Goal: Task Accomplishment & Management: Manage account settings

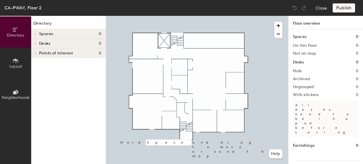
click at [21, 59] on button "Layout" at bounding box center [15, 63] width 31 height 31
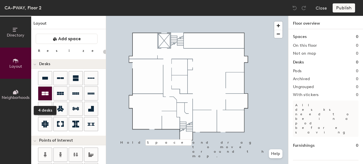
click at [44, 92] on icon at bounding box center [45, 94] width 7 height 4
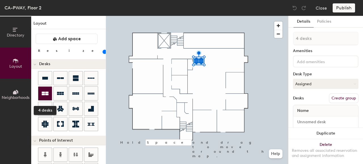
click at [44, 92] on icon at bounding box center [45, 94] width 7 height 4
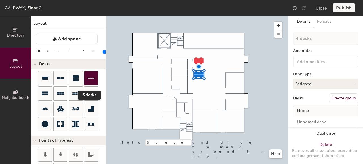
click at [91, 81] on icon at bounding box center [91, 78] width 7 height 7
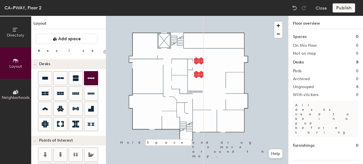
type input "100"
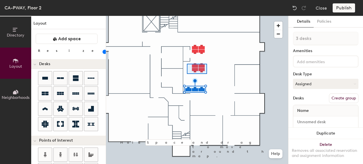
type input "4 desks"
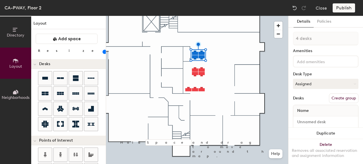
click at [194, 16] on div at bounding box center [197, 16] width 182 height 0
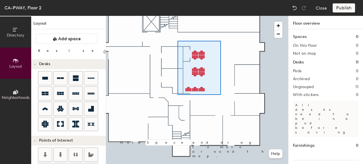
type input "100"
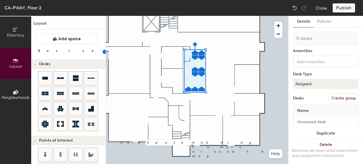
click at [339, 96] on button "Create group" at bounding box center [344, 99] width 30 height 10
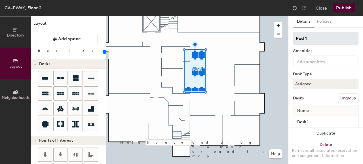
drag, startPoint x: 315, startPoint y: 37, endPoint x: 296, endPoint y: 40, distance: 19.5
click at [296, 40] on input "Pod 1" at bounding box center [326, 39] width 66 height 14
type input "B"
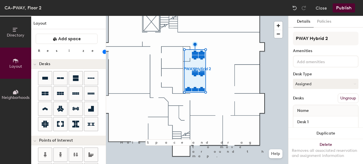
type input "PWAY Hybrid 2"
click at [330, 86] on button "Assigned" at bounding box center [326, 84] width 66 height 10
click at [311, 118] on div "Hoteled" at bounding box center [321, 118] width 57 height 9
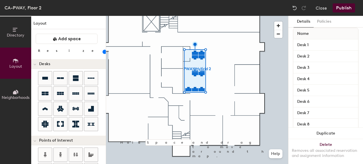
scroll to position [85, 0]
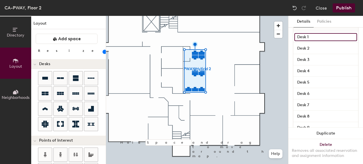
click at [310, 37] on input "Desk 1" at bounding box center [325, 37] width 63 height 8
type input "17"
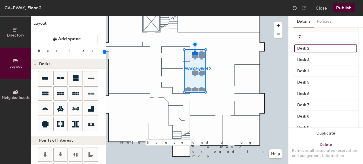
click at [307, 47] on input "Desk 2" at bounding box center [325, 49] width 63 height 8
type input "18"
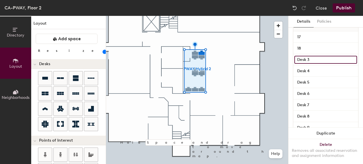
click at [306, 60] on input "Desk 3" at bounding box center [325, 60] width 63 height 8
type input "20"
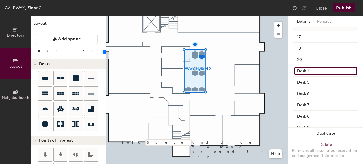
click at [308, 70] on input "Desk 4" at bounding box center [325, 71] width 63 height 8
type input "19"
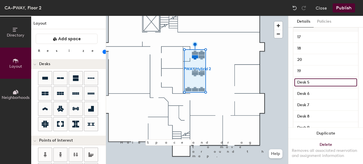
click at [306, 80] on input "Desk 5" at bounding box center [325, 83] width 63 height 8
type input "27"
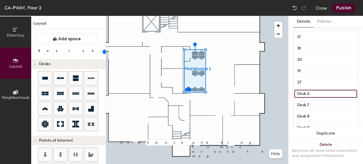
click at [310, 93] on input "Desk 6" at bounding box center [325, 94] width 63 height 8
type input "26"
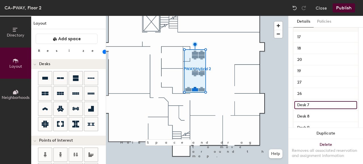
click at [310, 104] on input "Desk 7" at bounding box center [325, 105] width 63 height 8
type input "25"
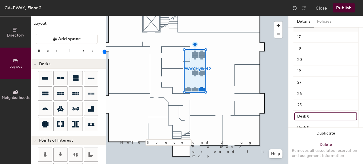
click at [309, 113] on input "Desk 8" at bounding box center [325, 117] width 63 height 8
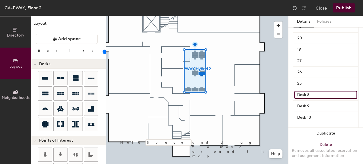
scroll to position [113, 0]
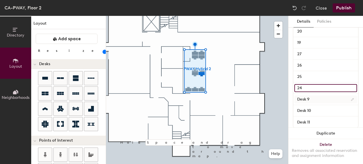
type input "24"
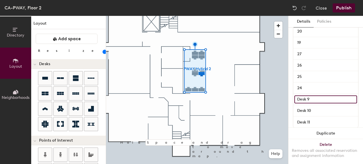
click at [313, 99] on input "Desk 9" at bounding box center [325, 100] width 63 height 8
type input "23"
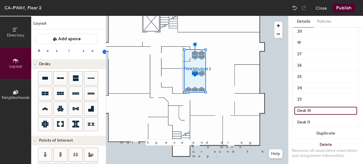
click at [310, 111] on input "Desk 10" at bounding box center [325, 111] width 63 height 8
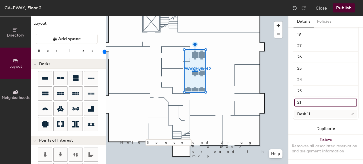
scroll to position [126, 0]
type input "21"
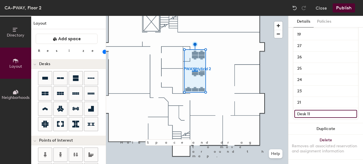
click at [310, 111] on input "Desk 11" at bounding box center [325, 114] width 63 height 8
type input "22"
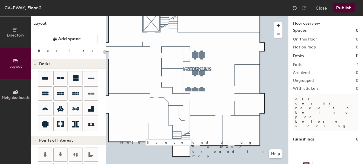
scroll to position [0, 0]
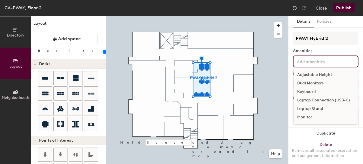
click at [317, 62] on input at bounding box center [321, 61] width 51 height 7
click at [320, 74] on div "Adjustable Height" at bounding box center [326, 75] width 64 height 9
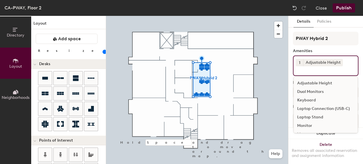
click at [328, 100] on div "Keyboard" at bounding box center [326, 100] width 64 height 9
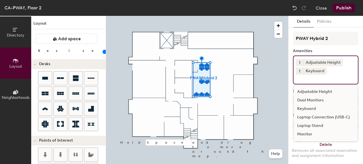
scroll to position [28, 0]
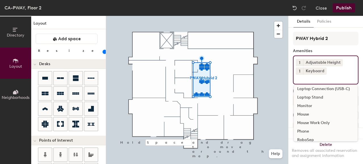
click at [326, 105] on div "Monitor" at bounding box center [326, 106] width 64 height 9
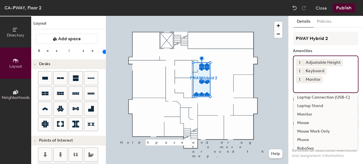
click at [321, 123] on div "Mouse" at bounding box center [326, 123] width 64 height 9
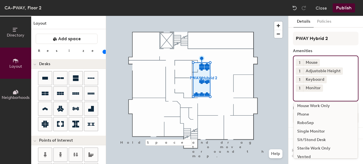
scroll to position [67, 0]
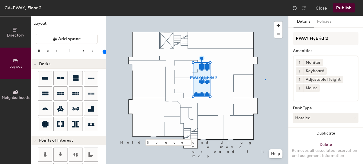
click at [265, 16] on div at bounding box center [197, 16] width 182 height 0
click at [325, 22] on button "Policies" at bounding box center [324, 22] width 21 height 12
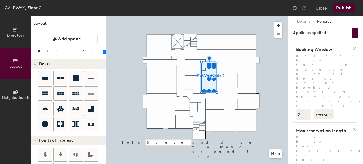
scroll to position [0, 0]
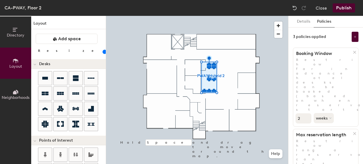
click at [262, 16] on div at bounding box center [197, 16] width 182 height 0
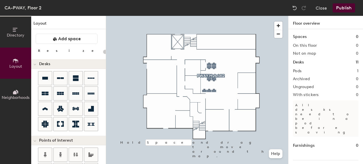
click at [340, 9] on button "Publish" at bounding box center [344, 7] width 22 height 9
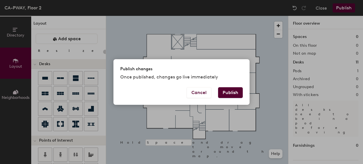
click at [237, 94] on button "Publish" at bounding box center [230, 92] width 25 height 11
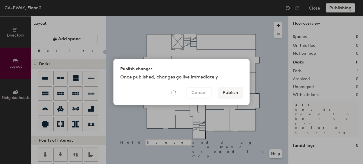
type input "20"
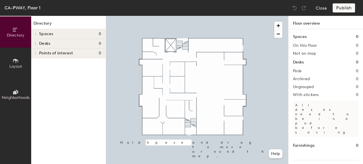
click at [14, 60] on icon at bounding box center [15, 61] width 5 height 5
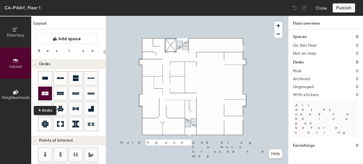
drag, startPoint x: 44, startPoint y: 95, endPoint x: 49, endPoint y: 92, distance: 5.7
click at [44, 95] on icon at bounding box center [45, 93] width 7 height 7
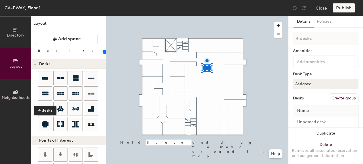
drag, startPoint x: 44, startPoint y: 90, endPoint x: 100, endPoint y: 76, distance: 57.8
click at [44, 90] on icon at bounding box center [45, 93] width 7 height 7
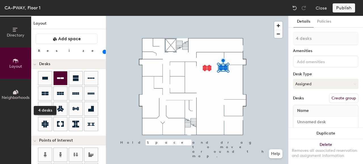
drag, startPoint x: 42, startPoint y: 89, endPoint x: 60, endPoint y: 83, distance: 18.7
click at [42, 89] on div at bounding box center [45, 94] width 14 height 14
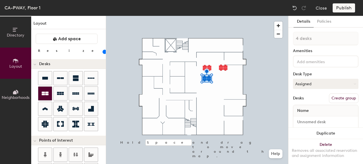
click at [41, 87] on div at bounding box center [45, 94] width 14 height 14
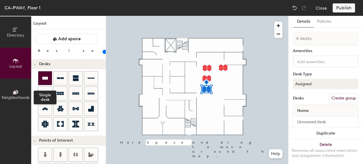
click at [40, 75] on div at bounding box center [45, 78] width 14 height 14
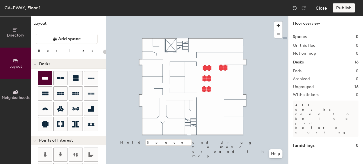
click at [322, 9] on button "Close" at bounding box center [321, 7] width 11 height 9
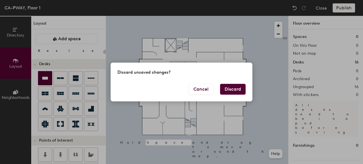
click at [227, 89] on button "Discard" at bounding box center [233, 89] width 26 height 11
type input "20"
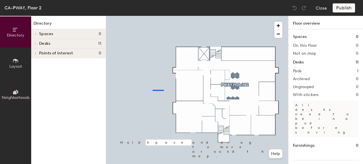
click at [153, 16] on div at bounding box center [197, 16] width 182 height 0
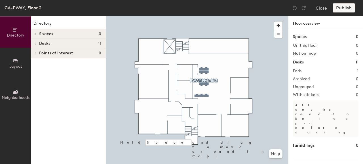
click at [35, 42] on icon at bounding box center [36, 43] width 2 height 3
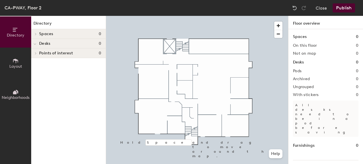
click at [48, 47] on div "Desks 0" at bounding box center [68, 44] width 75 height 10
click at [18, 64] on span "Layout" at bounding box center [15, 66] width 13 height 5
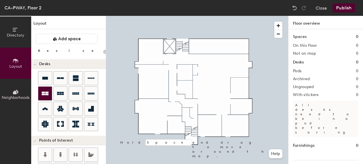
click at [43, 92] on icon at bounding box center [45, 94] width 7 height 4
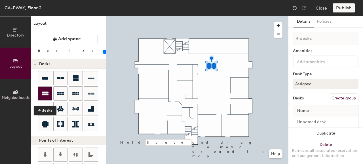
click at [44, 91] on icon at bounding box center [45, 93] width 7 height 7
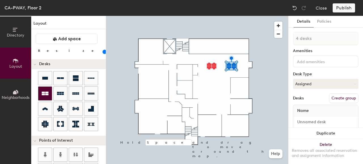
click at [42, 92] on icon at bounding box center [45, 94] width 7 height 4
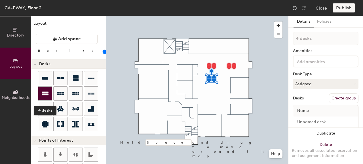
click at [43, 94] on icon at bounding box center [45, 94] width 7 height 4
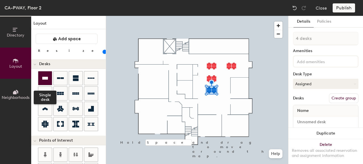
click at [45, 82] on div at bounding box center [45, 78] width 14 height 14
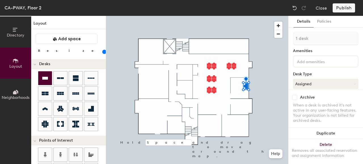
click at [46, 79] on icon at bounding box center [45, 78] width 6 height 3
click at [51, 81] on div at bounding box center [45, 78] width 14 height 14
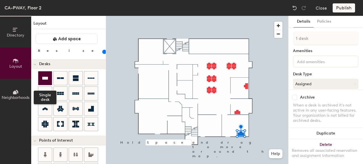
click at [45, 78] on icon at bounding box center [45, 78] width 6 height 3
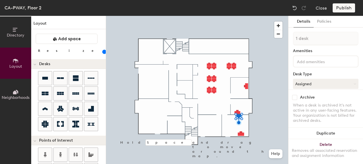
drag, startPoint x: 58, startPoint y: 53, endPoint x: 62, endPoint y: 53, distance: 4.0
click at [103, 53] on input "range" at bounding box center [103, 52] width 0 height 5
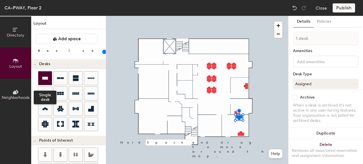
click at [46, 75] on icon at bounding box center [45, 78] width 7 height 7
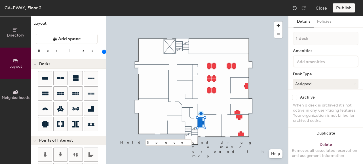
drag, startPoint x: 59, startPoint y: 52, endPoint x: 62, endPoint y: 53, distance: 3.2
click at [103, 53] on input "range" at bounding box center [103, 52] width 0 height 5
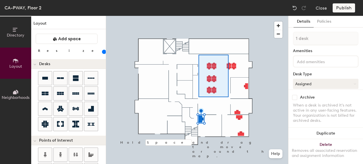
type input "100"
type input "14 desks"
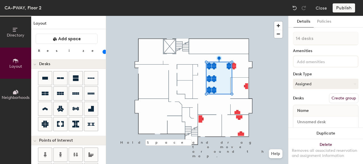
drag, startPoint x: 66, startPoint y: 51, endPoint x: 59, endPoint y: 52, distance: 6.6
click at [103, 52] on input "range" at bounding box center [103, 52] width 0 height 5
click at [263, 16] on div at bounding box center [197, 16] width 182 height 0
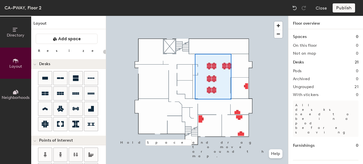
type input "100"
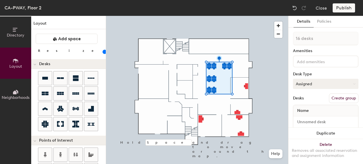
click at [326, 87] on button "Assigned" at bounding box center [326, 84] width 66 height 10
click at [315, 116] on div "Hoteled" at bounding box center [321, 118] width 57 height 9
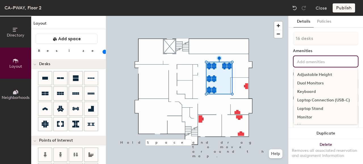
click at [315, 62] on input at bounding box center [321, 61] width 51 height 7
click at [315, 73] on div "Adjustable Height" at bounding box center [326, 75] width 64 height 9
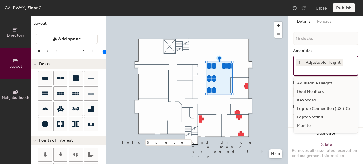
click at [316, 99] on div "Keyboard" at bounding box center [326, 100] width 64 height 9
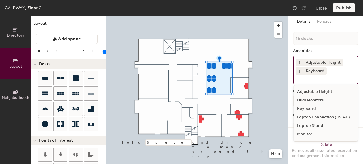
click at [313, 134] on div "Monitor" at bounding box center [326, 134] width 64 height 9
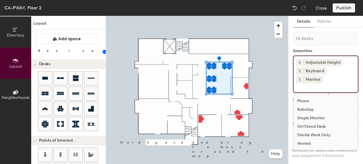
scroll to position [39, 0]
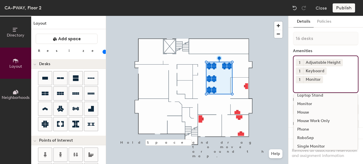
click at [314, 110] on div "Mouse" at bounding box center [326, 112] width 64 height 9
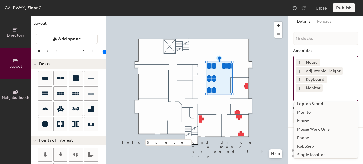
click at [289, 104] on div "Details Policies 16 desks Amenities 1 Mouse 1 Adjustable Height 1 Keyboard 1 Mo…" at bounding box center [326, 90] width 75 height 148
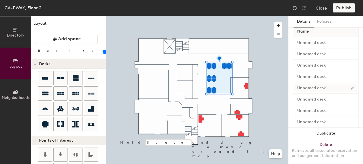
scroll to position [85, 0]
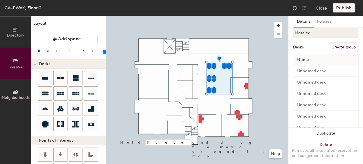
click at [334, 48] on button "Create group" at bounding box center [344, 48] width 30 height 10
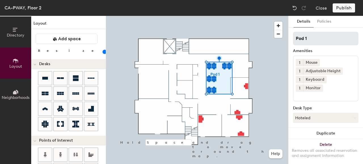
drag, startPoint x: 312, startPoint y: 40, endPoint x: 300, endPoint y: 42, distance: 11.9
click at [300, 42] on input "Pod 1" at bounding box center [326, 39] width 66 height 14
type input "P"
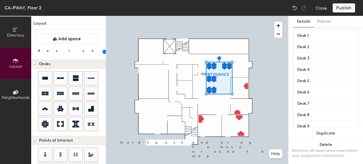
scroll to position [113, 0]
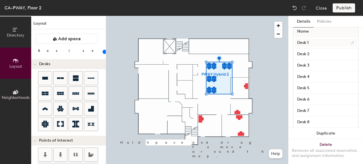
type input "PWAY Hybrid 2"
click at [314, 41] on input "Desk 1" at bounding box center [325, 43] width 63 height 8
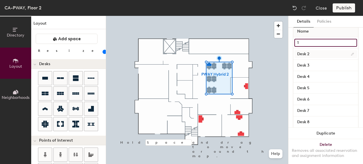
type input "1"
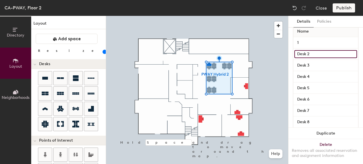
click at [312, 55] on input "Desk 2" at bounding box center [325, 54] width 63 height 8
type input "2"
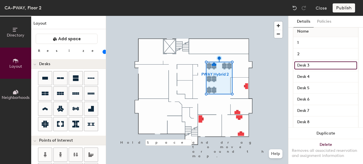
click at [312, 65] on input "Desk 3" at bounding box center [325, 66] width 63 height 8
type input "4"
type input "5"
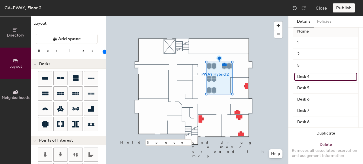
click at [314, 77] on input "Desk 4" at bounding box center [325, 77] width 63 height 8
type input "6"
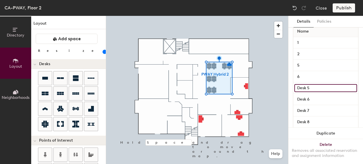
click at [306, 87] on input "Desk 5" at bounding box center [325, 88] width 63 height 8
type input "8"
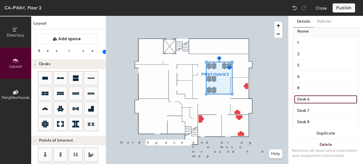
click at [304, 96] on input "Desk 6" at bounding box center [325, 100] width 63 height 8
type input "7"
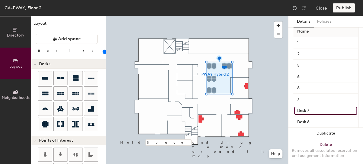
click at [304, 112] on input "Desk 7" at bounding box center [325, 111] width 63 height 8
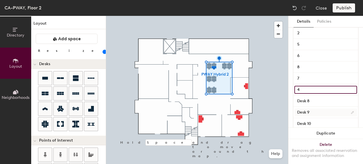
scroll to position [142, 0]
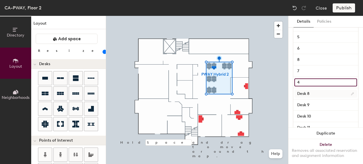
type input "4"
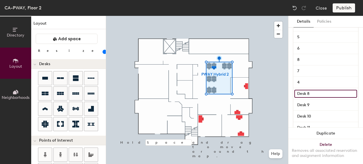
click at [310, 97] on input "Desk 8" at bounding box center [325, 94] width 63 height 8
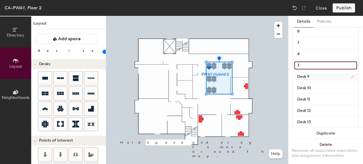
type input "3"
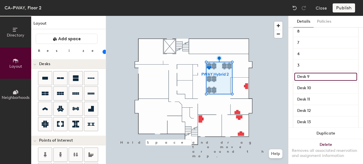
click at [305, 77] on input "Desk 9" at bounding box center [325, 77] width 63 height 8
type input "9"
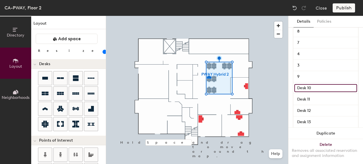
click at [306, 88] on input "Desk 10" at bounding box center [325, 88] width 63 height 8
type input "10"
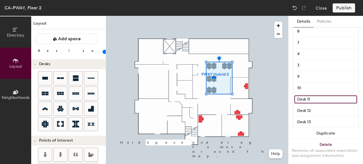
click at [306, 98] on input "Desk 11" at bounding box center [325, 100] width 63 height 8
type input "12"
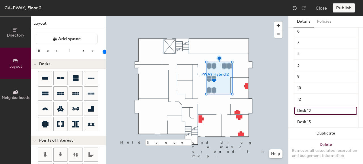
click at [305, 110] on input "Desk 12" at bounding box center [325, 111] width 63 height 8
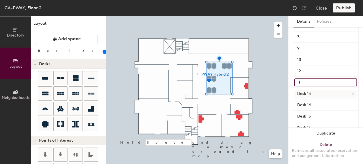
type input "11"
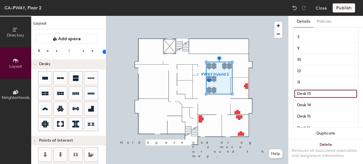
click at [310, 95] on input "Desk 13" at bounding box center [325, 94] width 63 height 8
type input "13"
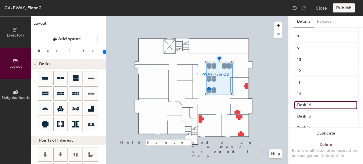
click at [310, 104] on input "Desk 14" at bounding box center [325, 105] width 63 height 8
type input "14"
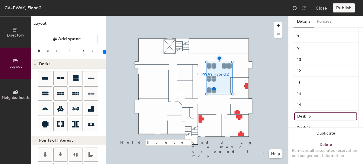
click at [308, 115] on input "Desk 15" at bounding box center [325, 117] width 63 height 8
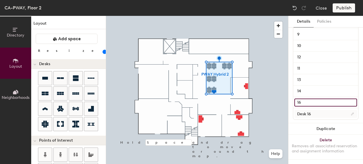
type input "16"
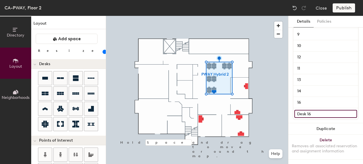
click at [309, 110] on input "Desk 16" at bounding box center [325, 114] width 63 height 8
type input "15"
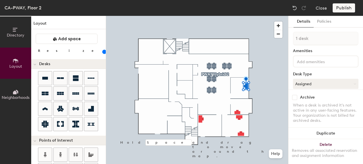
scroll to position [28, 0]
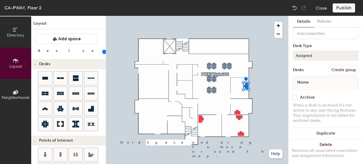
click at [320, 58] on button "Assigned" at bounding box center [326, 56] width 66 height 10
click at [315, 88] on div "Hoteled" at bounding box center [321, 90] width 57 height 9
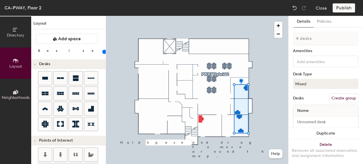
click at [103, 54] on input "range" at bounding box center [103, 52] width 0 height 5
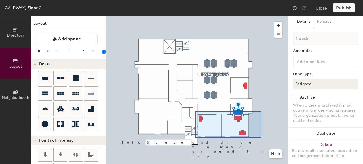
type input "20"
type input "4 desks"
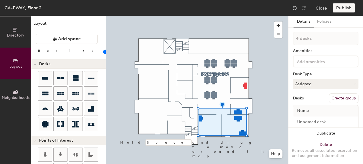
type input "140"
type input "1 desk"
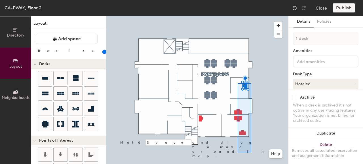
type input "20"
type input "4 desks"
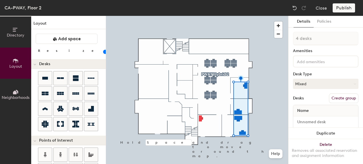
type input "140"
type input "1 desk"
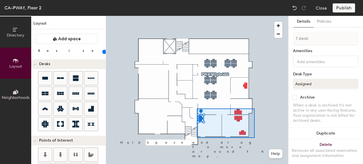
type input "20"
type input "4 desks"
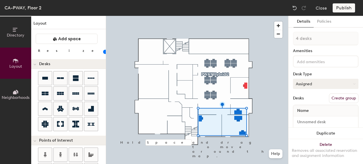
click at [322, 87] on button "Assigned" at bounding box center [326, 84] width 66 height 10
click at [314, 116] on div "Hoteled" at bounding box center [321, 118] width 57 height 9
click at [332, 98] on button "Create group" at bounding box center [344, 99] width 30 height 10
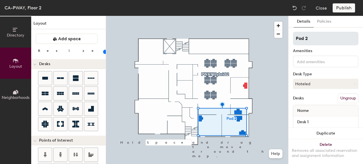
type input "20"
drag, startPoint x: 315, startPoint y: 37, endPoint x: 293, endPoint y: 37, distance: 21.9
click at [293, 37] on input "Pod 2" at bounding box center [326, 39] width 66 height 14
type input "P"
type input "20"
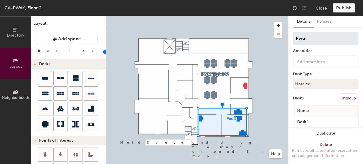
type input "Pway"
type input "20"
type input "Pway"
type input "20"
type input "Pway R"
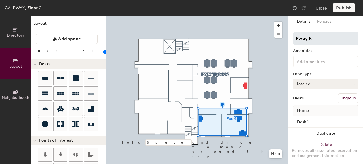
type input "20"
type input "Pway Res"
type input "20"
type input "[PERSON_NAME]"
type input "20"
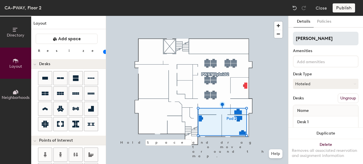
type input "Pway Reserv"
type input "20"
type input "Pway Reservce"
type input "20"
type input "Pway Reservced"
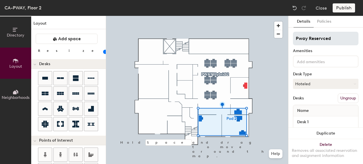
type input "20"
type input "Pway Reserv"
type input "20"
type input "Pway Reserved"
type input "20"
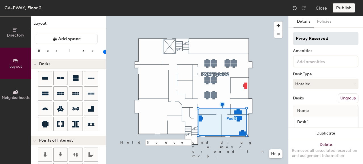
type input "Pway Reserved"
type input "20"
type input "Pway Reserved F"
type input "20"
type input "Pway Reserved Fle"
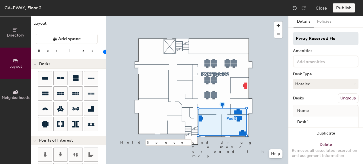
type input "20"
type input "Pway Reserved Flex"
type input "20"
drag, startPoint x: 308, startPoint y: 39, endPoint x: 294, endPoint y: 36, distance: 13.4
click at [294, 36] on input "Pway Reserved Flex" at bounding box center [326, 39] width 66 height 14
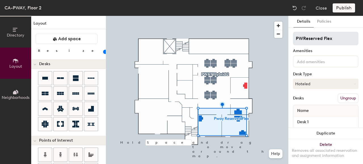
type input "PWAReserved Flex"
type input "20"
type input "PWAYReserved Flex"
type input "20"
type input "PWAY Reserved Flex"
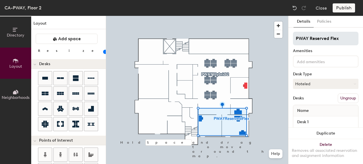
click at [341, 41] on input "PWAY Reserved Flex" at bounding box center [326, 39] width 66 height 14
type input "20"
type input "PWAY Reserved Flex"
type input "20"
type input "PWAY Reserved Flex 2"
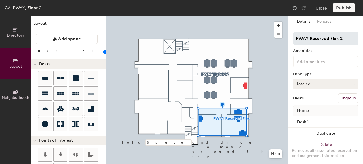
type input "20"
type input "PWAY Reserved Flex 2"
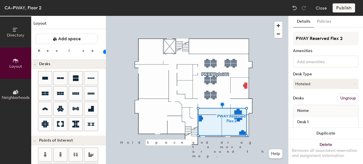
type input "20"
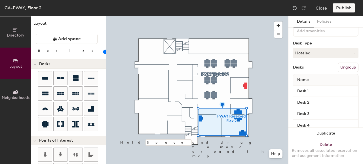
scroll to position [47, 0]
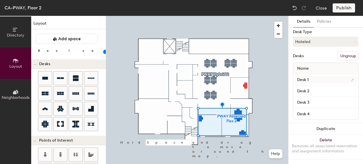
type input "PWAY Reserved Flex 2"
type input "20"
click at [314, 76] on input "Desk 1" at bounding box center [325, 80] width 63 height 8
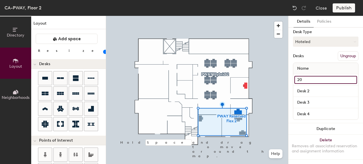
type input "202"
type input "20"
type input "202-"
type input "20"
type input "202-a"
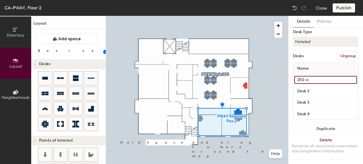
type input "20"
type input "202-A"
type input "20"
type input "202-A"
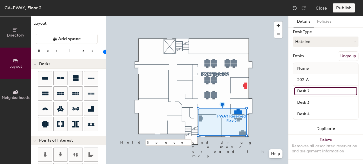
click at [309, 87] on input "Desk 2" at bounding box center [325, 91] width 63 height 8
type input "20"
type input "2"
type input "20"
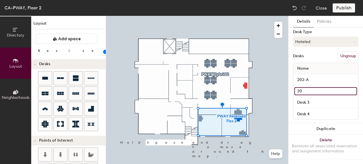
type input "20"
type input "203"
type input "20"
type input "203-"
type input "20"
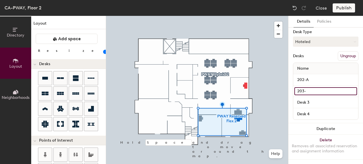
type input "203-A"
type input "20"
type input "203-A"
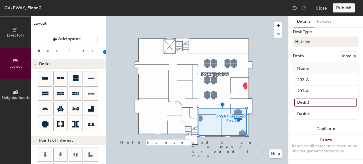
type input "20"
click at [308, 101] on input "Desk 3" at bounding box center [325, 103] width 63 height 8
type input "2"
type input "20"
type input "204-"
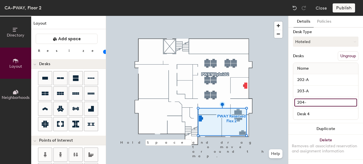
type input "20"
type input "204-A"
type input "20"
type input "204-A"
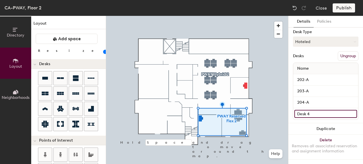
click at [310, 110] on input "Desk 4" at bounding box center [325, 114] width 63 height 8
type input "20"
type input "2"
type input "20"
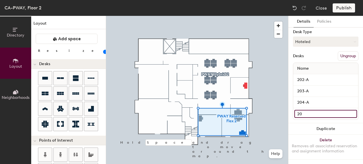
type input "20"
type input "203"
type input "20"
type input "203-"
type input "20"
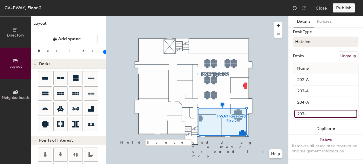
type input "203-B"
type input "20"
type input "203-B"
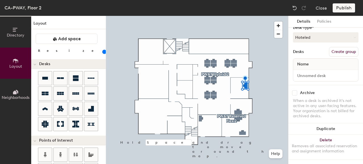
scroll to position [51, 0]
click at [335, 47] on button "Create group" at bounding box center [344, 52] width 30 height 10
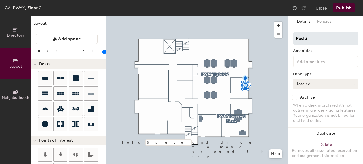
type input "140"
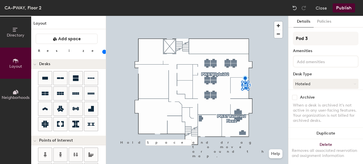
drag, startPoint x: 305, startPoint y: 40, endPoint x: 293, endPoint y: 38, distance: 13.0
click at [292, 38] on div "Details Policies Pod 3 Amenities Desk Type Hoteled Desks Ungroup Name Desk 1 Ar…" at bounding box center [326, 90] width 75 height 148
type input "p"
type input "140"
type input "P"
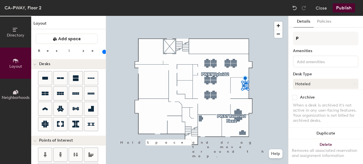
type input "140"
type input "PWAY"
type input "140"
type input "PWAY"
type input "140"
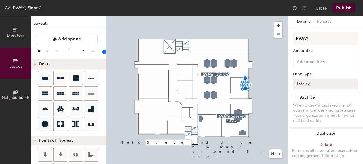
type input "PWAY R"
type input "140"
type input "PWAY Re"
type input "140"
type input "PWAY Ree"
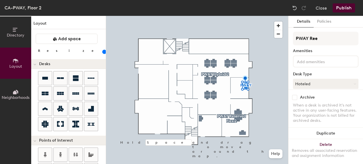
type input "140"
type input "PWAY Res"
type input "140"
type input "PWAY Rese"
type input "140"
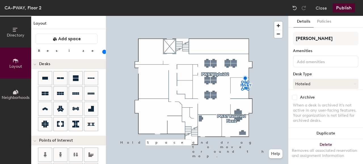
type input "PWAY Reserv"
type input "140"
type input "PWAY Reserved"
type input "140"
type input "PWAY Reserved"
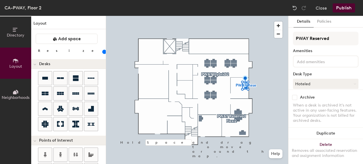
type input "140"
type input "PWAY Reserved F"
type input "140"
type input "PWAY Reserved Fle"
type input "140"
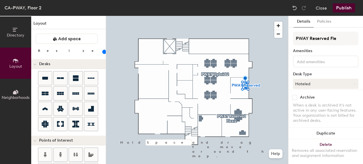
type input "PWAY Reserved Flex"
type input "140"
type input "PWAY Reserved Flex"
type input "140"
type input "PWAY Reserved Flex A"
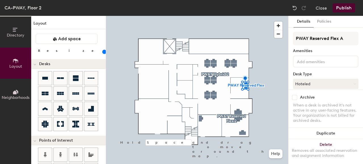
type input "140"
type input "PWAY Reserved Flex"
type input "140"
type input "PWAY Reserved Flex 2"
type input "140"
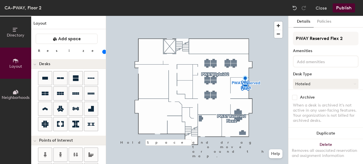
type input "PWAY Reserved Flex 2A"
type input "140"
type input "PWAY Reserved Flex 2"
type input "140"
type input "PWAY Reserved Flex 2I"
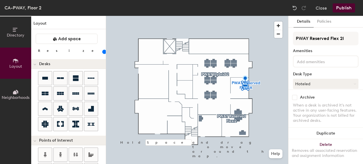
type input "140"
type input "PWAY Reserved Flex 2"
type input "140"
type input "PWAY Reserved Flex 2i"
type input "140"
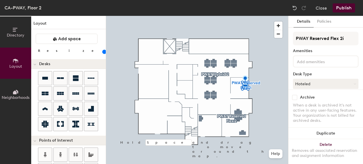
type input "PWAY Reserved Flex 2"
type input "140"
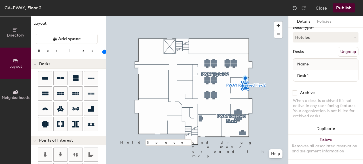
scroll to position [51, 0]
type input "PWAY Reserved Flex 2"
type input "140"
click at [312, 72] on input "Desk 1" at bounding box center [325, 76] width 63 height 8
type input "201"
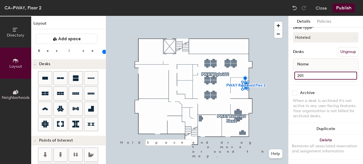
type input "140"
type input "201-"
type input "140"
type input "201-A"
type input "140"
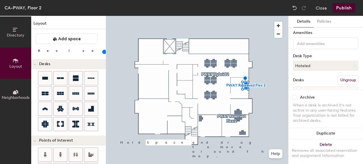
scroll to position [0, 0]
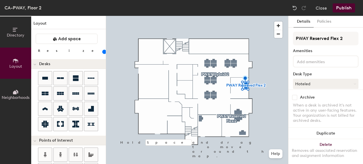
type input "201-A"
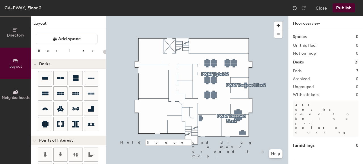
click at [348, 5] on button "Publish" at bounding box center [344, 7] width 22 height 9
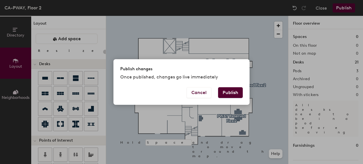
click at [228, 92] on button "Publish" at bounding box center [230, 92] width 25 height 11
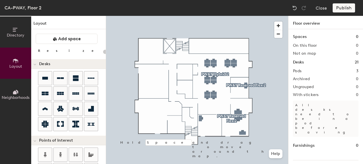
type input "20"
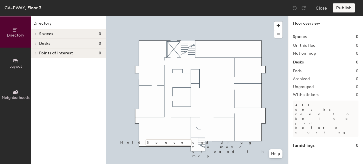
click at [17, 63] on icon at bounding box center [15, 61] width 6 height 6
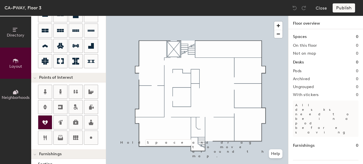
scroll to position [85, 0]
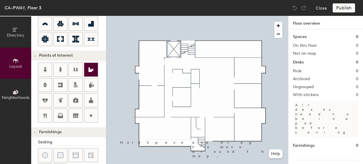
click at [90, 68] on icon at bounding box center [91, 69] width 7 height 7
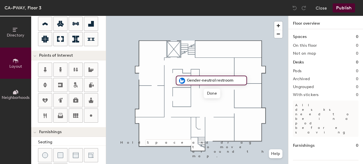
type input "20"
type input "Washroom"
click at [195, 93] on span "Done" at bounding box center [192, 94] width 17 height 10
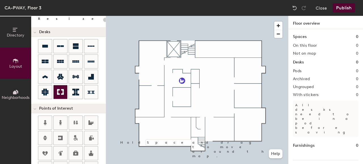
scroll to position [28, 0]
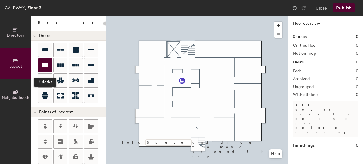
click at [47, 66] on icon at bounding box center [45, 66] width 7 height 4
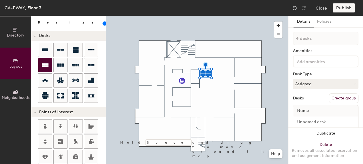
click at [45, 70] on div at bounding box center [45, 65] width 14 height 14
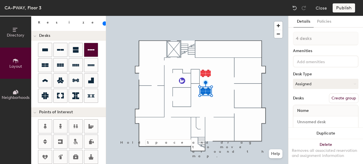
click at [91, 54] on div at bounding box center [91, 50] width 14 height 14
type input "120"
type input "1 desk"
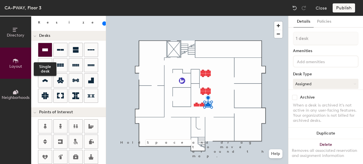
click at [46, 48] on icon at bounding box center [45, 50] width 7 height 7
click at [45, 50] on icon at bounding box center [45, 50] width 6 height 3
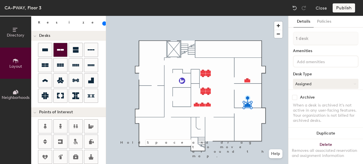
click at [42, 52] on icon at bounding box center [45, 50] width 7 height 7
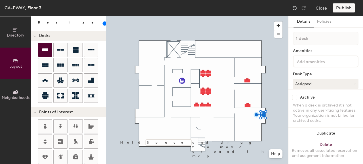
click at [45, 52] on icon at bounding box center [45, 50] width 7 height 7
click at [41, 51] on div at bounding box center [45, 50] width 14 height 14
click at [49, 52] on div at bounding box center [45, 50] width 14 height 14
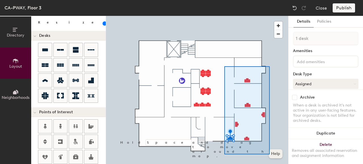
click at [272, 154] on div "Hold Space and drag to move around the map. Help" at bounding box center [197, 90] width 182 height 148
type input "20"
type input "6 desks"
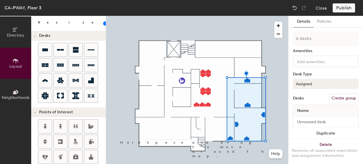
click at [316, 84] on button "Assigned" at bounding box center [326, 84] width 66 height 10
click at [314, 116] on div "Hoteled" at bounding box center [321, 118] width 57 height 9
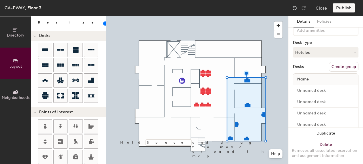
scroll to position [57, 0]
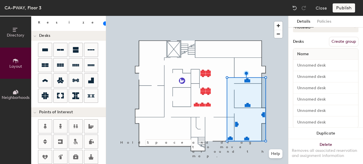
click at [337, 43] on button "Create group" at bounding box center [344, 42] width 30 height 10
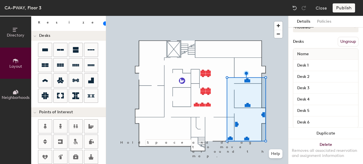
scroll to position [0, 0]
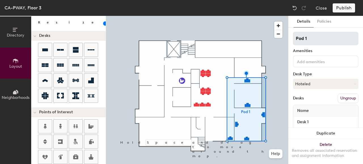
type input "20"
drag, startPoint x: 315, startPoint y: 37, endPoint x: 294, endPoint y: 36, distance: 21.9
click at [294, 36] on input "Pod 1" at bounding box center [326, 39] width 66 height 14
type input "PWAY"
type input "20"
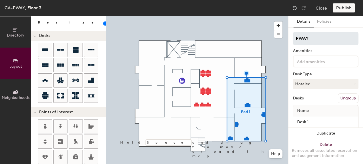
type input "PWAY"
type input "20"
type input "PWAY R"
type input "20"
type input "PWAY Re"
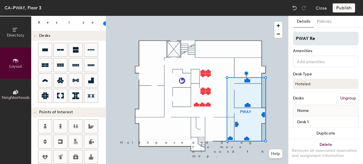
type input "20"
type input "PWAY Rese"
type input "20"
type input "[PERSON_NAME]"
type input "20"
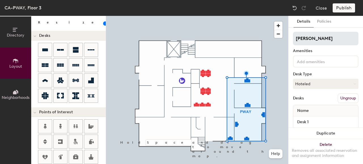
type input "PWAY Reserv"
type input "20"
type input "PWAY Reserved"
type input "20"
type input "PWAY Reserved"
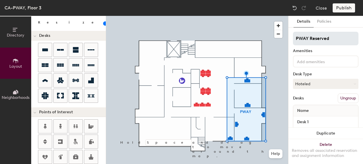
type input "20"
type input "PWAY Reserved F"
type input "20"
type input "PWAY Reserved Fle"
type input "20"
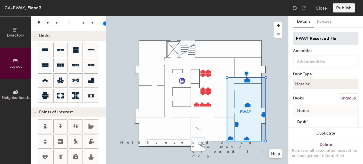
type input "PWAY Reserved Flex"
type input "20"
type input "PWAY Reserved Flex3"
type input "20"
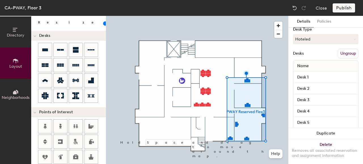
scroll to position [57, 0]
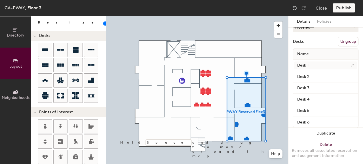
type input "PWAY Reserved Flex3"
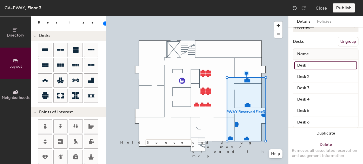
type input "20"
click at [310, 63] on input "Desk 1" at bounding box center [325, 66] width 63 height 8
type input "3"
type input "20"
type input "301-"
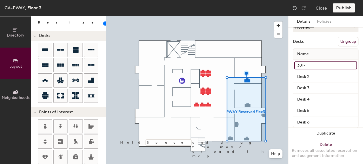
type input "20"
type input "301-A"
type input "20"
type input "301-A"
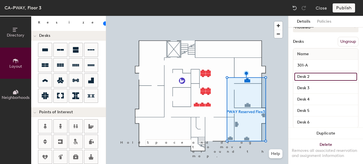
type input "20"
click at [312, 73] on input "Desk 2" at bounding box center [325, 77] width 63 height 8
type input "3"
type input "20"
type input "302-"
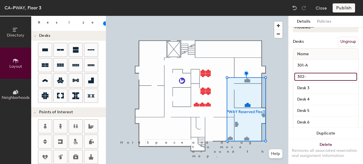
type input "20"
type input "302-A"
type input "20"
type input "302-A"
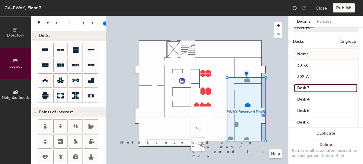
type input "20"
click at [306, 88] on input "Desk 3" at bounding box center [325, 88] width 63 height 8
type input "303-"
type input "20"
type input "303-A"
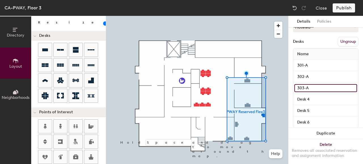
type input "20"
type input "303-A"
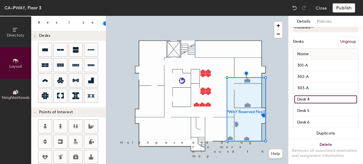
click at [310, 100] on input "Desk 4" at bounding box center [325, 100] width 63 height 8
type input "20"
type input "3"
type input "20"
type input "303"
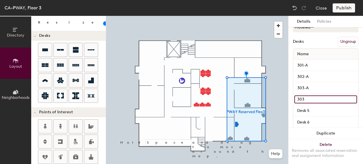
type input "20"
type input "303-"
type input "20"
type input "303-C"
type input "20"
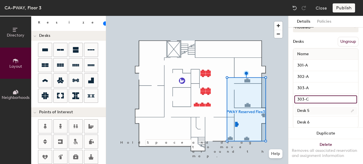
type input "303-C"
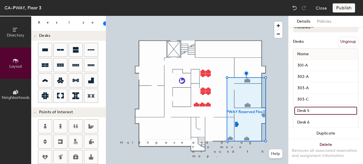
click at [304, 109] on input "Desk 5" at bounding box center [325, 111] width 63 height 8
type input "20"
type input "3"
type input "20"
type input "30"
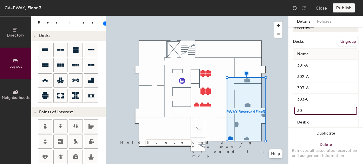
type input "20"
type input "304"
type input "20"
type input "304-"
type input "20"
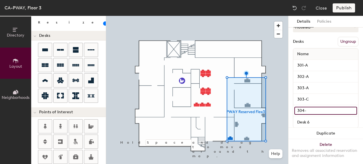
type input "304-A"
type input "20"
type input "304-A"
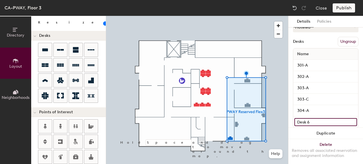
click at [304, 120] on input "Desk 6" at bounding box center [325, 122] width 63 height 8
type input "20"
type input "3"
type input "20"
type input "303"
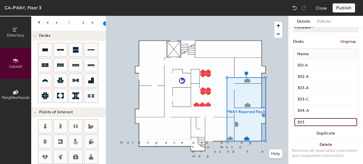
type input "20"
type input "303-"
type input "20"
type input "303-B"
type input "20"
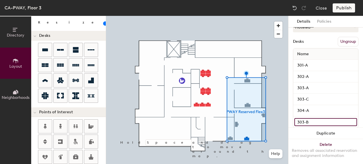
scroll to position [70, 0]
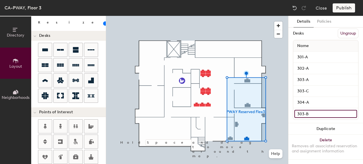
type input "303-B"
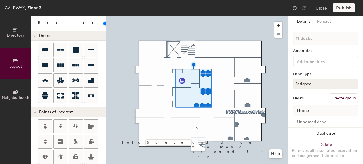
click at [341, 96] on button "Create group" at bounding box center [344, 99] width 30 height 10
type input "20"
type input "P"
type input "20"
type input "p"
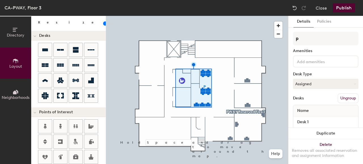
type input "20"
type input "pwa"
type input "20"
type input "pway"
type input "20"
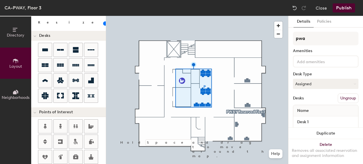
type input "pw"
type input "20"
type input "p"
type input "20"
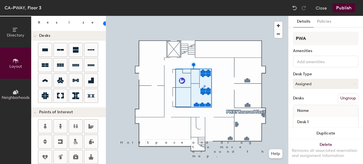
type input "PWAY"
type input "20"
type input "PWAY"
type input "20"
type input "PWAY H"
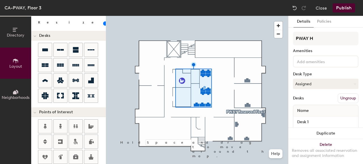
type input "20"
type input "PWAY Hy"
type input "20"
type input "PWAY Hybrid"
type input "20"
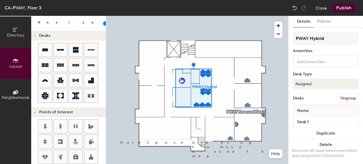
type input "PWAY Hybrid"
type input "20"
type input "PWAY Hybrid Fl"
type input "20"
type input "PWAY Hybrid Fle"
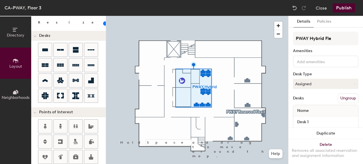
type input "20"
type input "PWAY Hybrid Flex"
type input "20"
type input "PWAY Hybrid Flex 3"
type input "20"
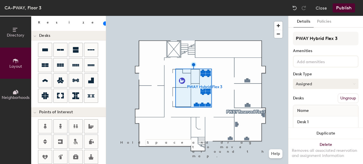
type input "PWAY Hybrid Flex 3"
click at [316, 86] on button "Assigned" at bounding box center [326, 84] width 66 height 10
drag, startPoint x: 316, startPoint y: 116, endPoint x: 316, endPoint y: 112, distance: 4.3
click at [316, 117] on div "Hoteled" at bounding box center [321, 118] width 57 height 9
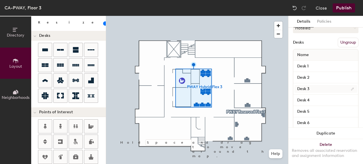
scroll to position [57, 0]
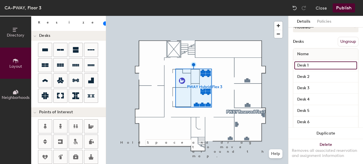
click at [314, 66] on input "Desk 1" at bounding box center [325, 66] width 63 height 8
type input "20"
type input "1"
type input "20"
type input "17"
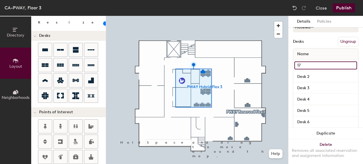
type input "20"
type input "17"
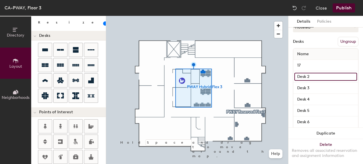
click at [312, 77] on input "Desk 2" at bounding box center [325, 77] width 63 height 8
type input "20"
type input "1"
type input "20"
type input "18"
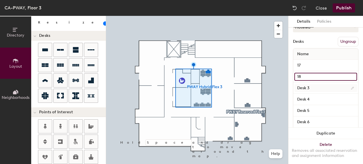
type input "20"
type input "18"
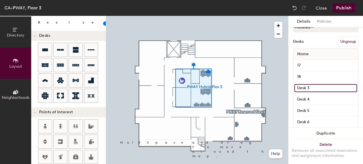
click at [313, 88] on input "Desk 3" at bounding box center [325, 88] width 63 height 8
type input "20"
type input "2"
type input "20"
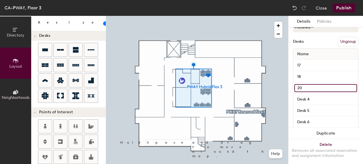
type input "20"
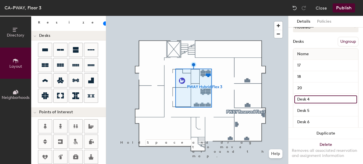
click at [311, 96] on input "Desk 4" at bounding box center [325, 100] width 63 height 8
type input "20"
type input "1"
type input "20"
type input "19"
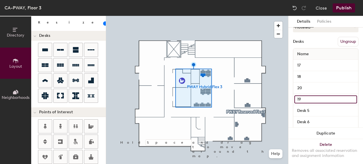
type input "20"
type input "19"
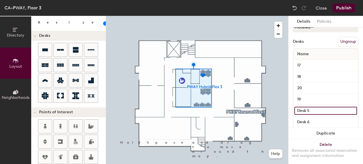
click at [309, 110] on input "Desk 5" at bounding box center [325, 111] width 63 height 8
type input "20"
type input "21"
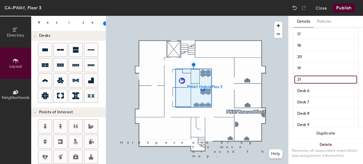
scroll to position [113, 0]
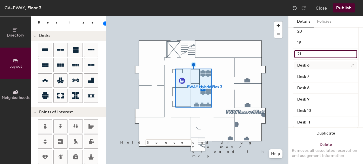
type input "20"
type input "21"
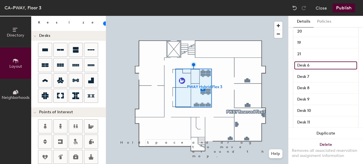
click at [305, 66] on input "Desk 6" at bounding box center [325, 66] width 63 height 8
type input "20"
type input "22"
type input "20"
type input "22"
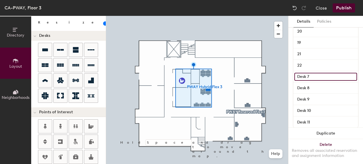
click at [307, 75] on input "Desk 7" at bounding box center [325, 77] width 63 height 8
type input "20"
type input "24"
type input "20"
type input "24"
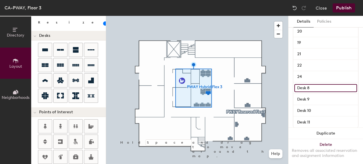
click at [308, 88] on input "Desk 8" at bounding box center [325, 88] width 63 height 8
type input "20"
type input "23"
type input "20"
type input "23"
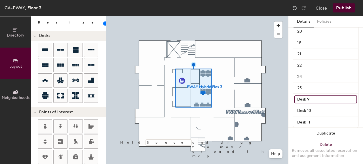
click at [308, 98] on input "Desk 9" at bounding box center [325, 100] width 63 height 8
type input "20"
type input "2"
type input "20"
type input "26"
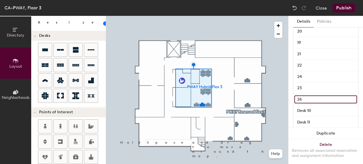
type input "20"
type input "26"
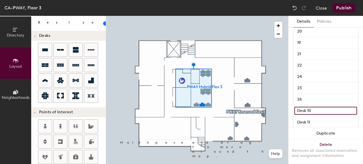
click at [307, 110] on input "Desk 10" at bounding box center [325, 111] width 63 height 8
type input "20"
type input "2"
type input "20"
type input "25"
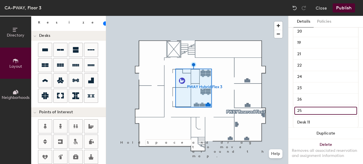
scroll to position [126, 0]
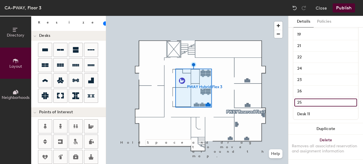
type input "20"
type input "25"
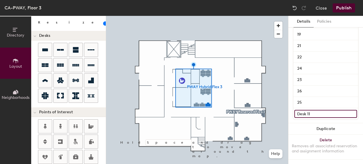
type input "20"
click at [308, 110] on input "Desk 11" at bounding box center [325, 114] width 63 height 8
type input "2"
type input "20"
type input "27"
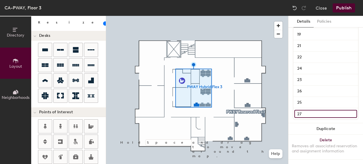
type input "20"
type input "27"
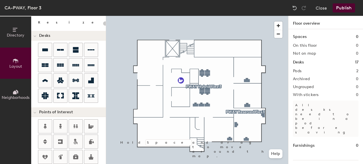
click at [350, 7] on button "Publish" at bounding box center [344, 7] width 22 height 9
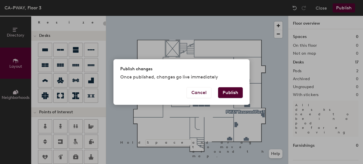
click at [237, 90] on button "Publish" at bounding box center [230, 92] width 25 height 11
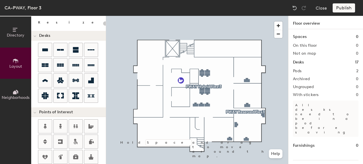
type input "20"
